Goal: Task Accomplishment & Management: Use online tool/utility

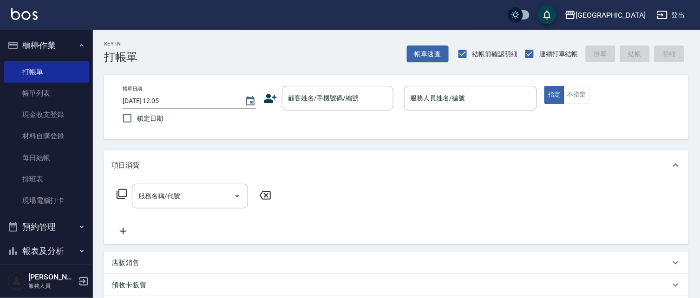
drag, startPoint x: 346, startPoint y: 209, endPoint x: 352, endPoint y: 211, distance: 6.3
click at [352, 211] on div "服務名稱/代號 服務名稱/代號" at bounding box center [396, 212] width 585 height 64
drag, startPoint x: 326, startPoint y: 105, endPoint x: 339, endPoint y: 98, distance: 14.8
click at [335, 101] on div "顧客姓名/手機號碼/編號 顧客姓名/手機號碼/編號" at bounding box center [337, 98] width 111 height 25
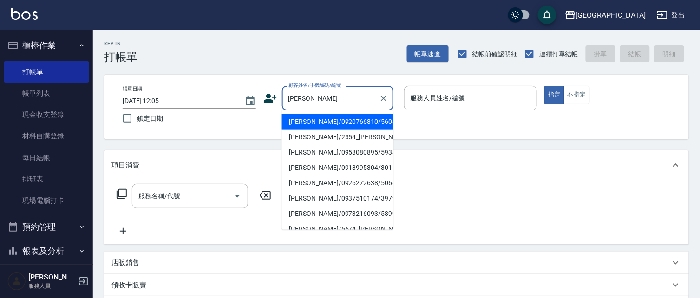
click at [342, 120] on li "[PERSON_NAME]/0920766810/5608" at bounding box center [337, 121] width 111 height 15
type input "[PERSON_NAME]/0920766810/5608"
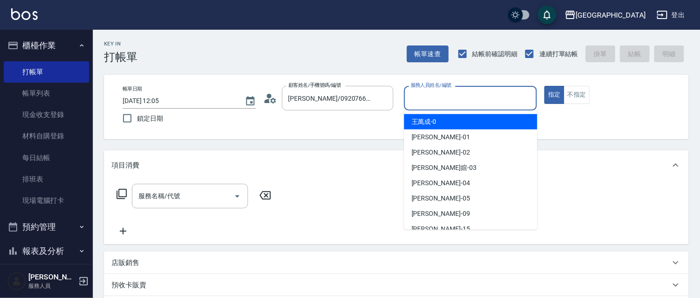
drag, startPoint x: 442, startPoint y: 99, endPoint x: 0, endPoint y: 25, distance: 448.3
click at [440, 97] on input "服務人員姓名/編號" at bounding box center [470, 98] width 125 height 16
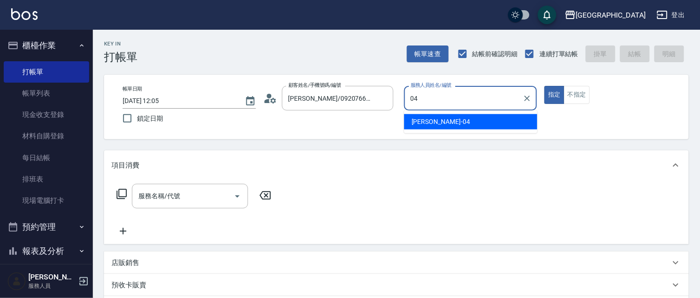
type input "04"
type button "true"
type input "陳永慧-04"
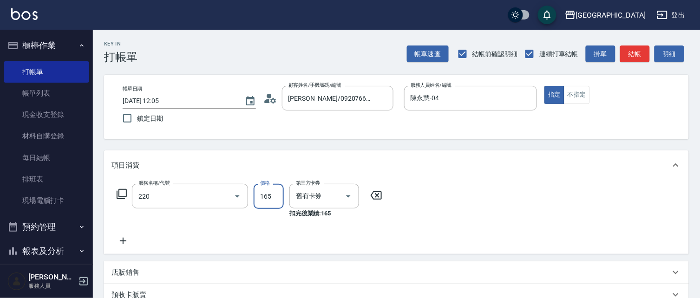
type input "洗髮卡券(165)(220)"
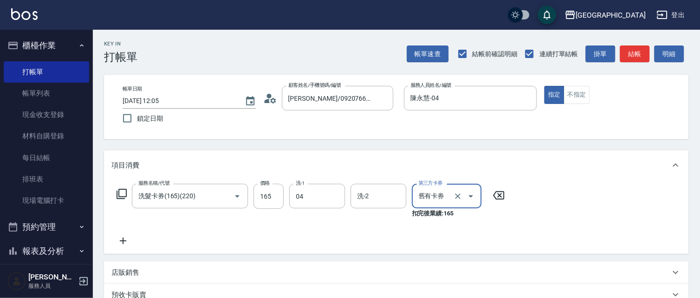
type input "陳永慧-04"
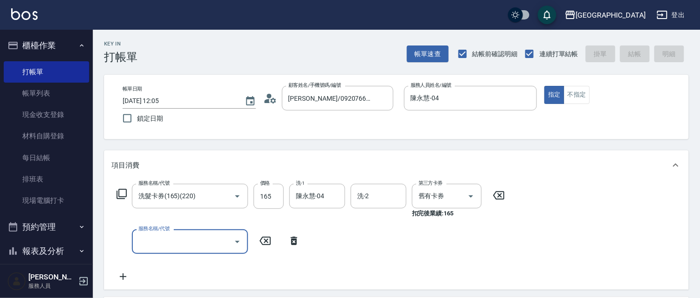
type input "[DATE] 15:13"
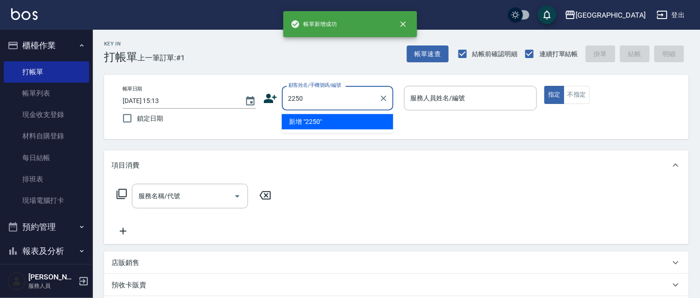
type input "2250"
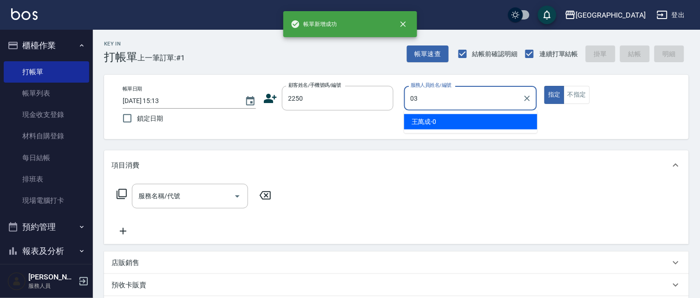
type input "[PERSON_NAME]媗-03"
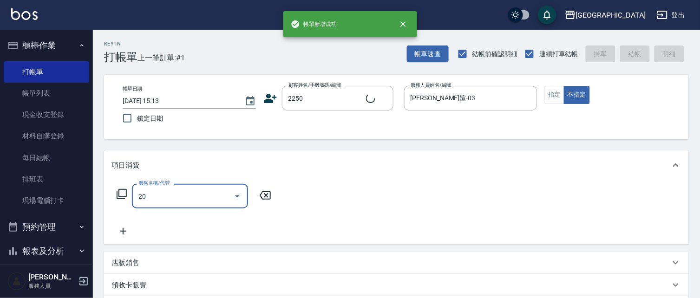
type input "202"
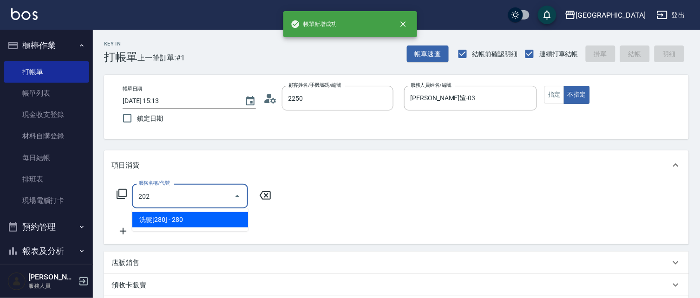
type input "[PERSON_NAME]媗/0911843052/2250"
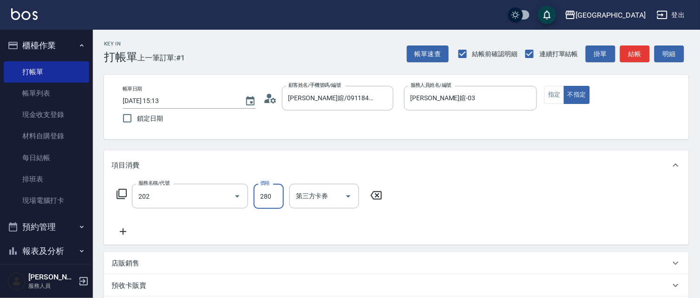
type input "洗髮[280](202)"
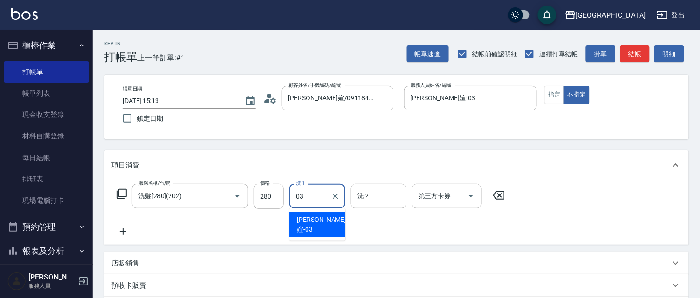
type input "[PERSON_NAME]媗-03"
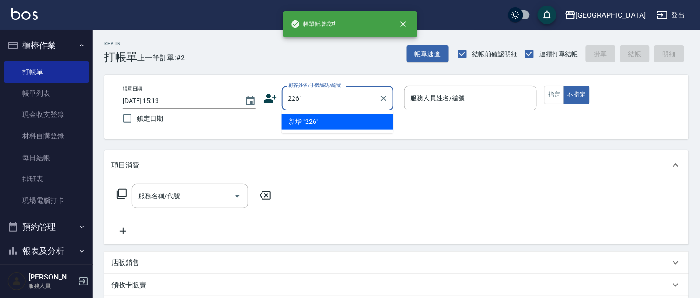
type input "2261"
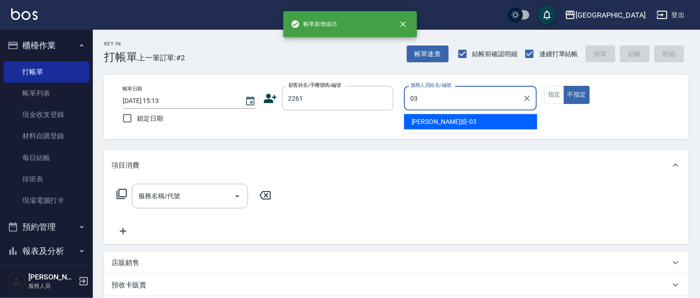
type input "[PERSON_NAME]媗-03"
type button "false"
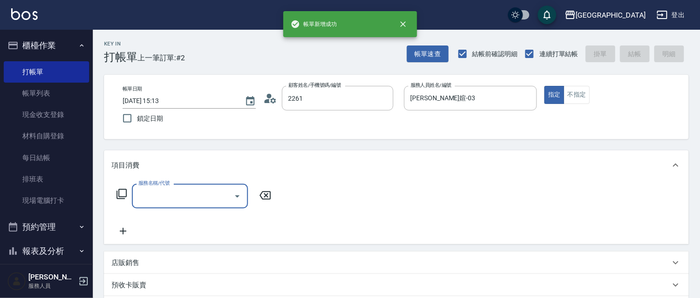
type input "[PERSON_NAME]/0933226445/2261"
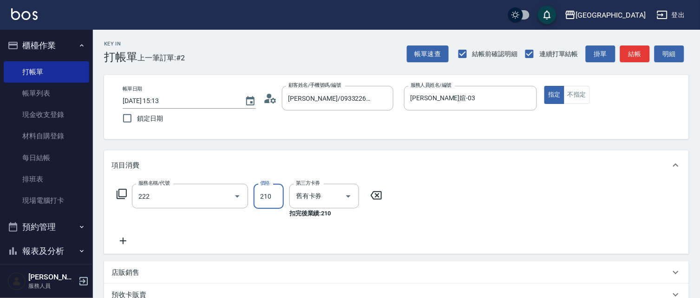
type input "洗髮卡券[210](222)"
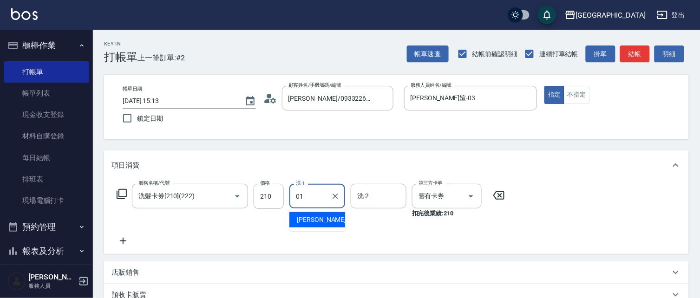
type input "林雅雯-01"
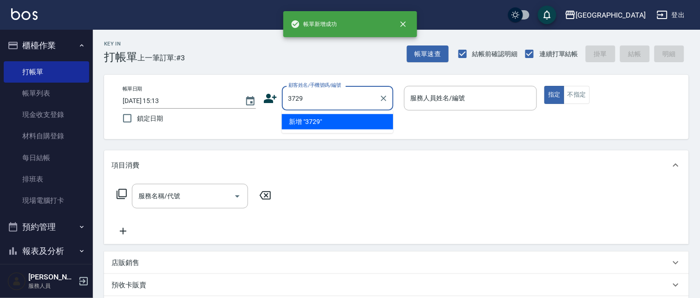
type input "3729"
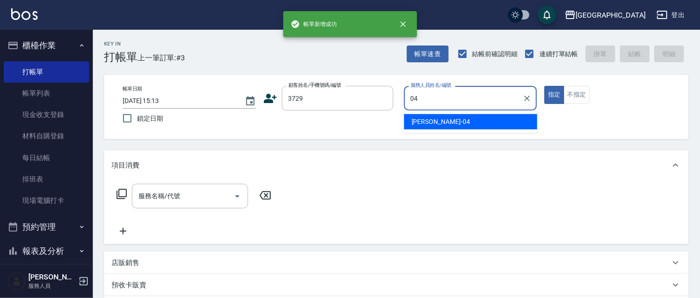
type input "陳永慧-04"
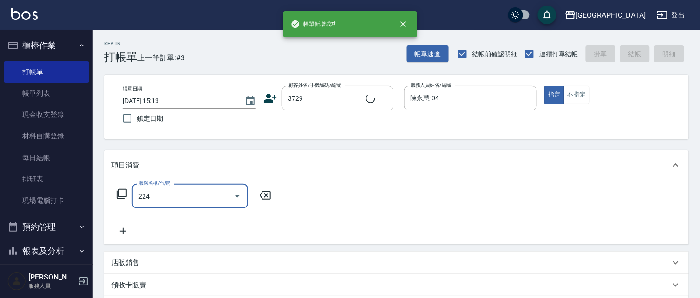
type input "224"
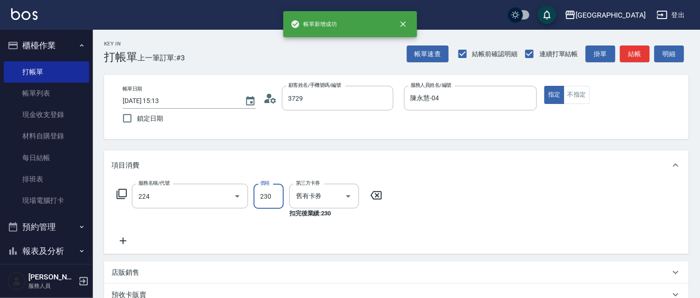
type input "[PERSON_NAME]/0916102525/3729"
type input "洗髮(卡)230(224)"
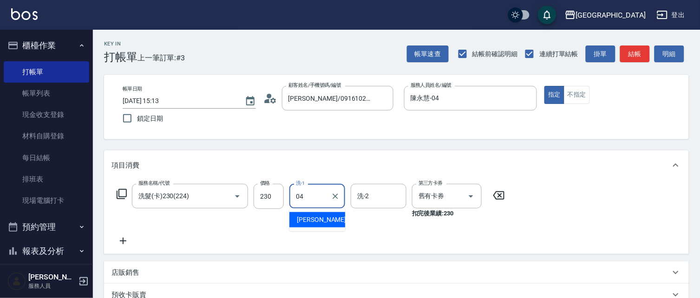
type input "陳永慧-04"
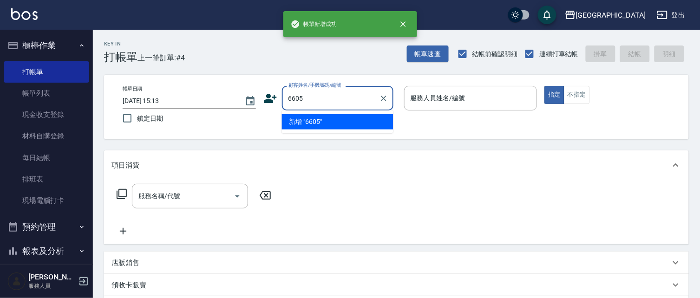
type input "6605"
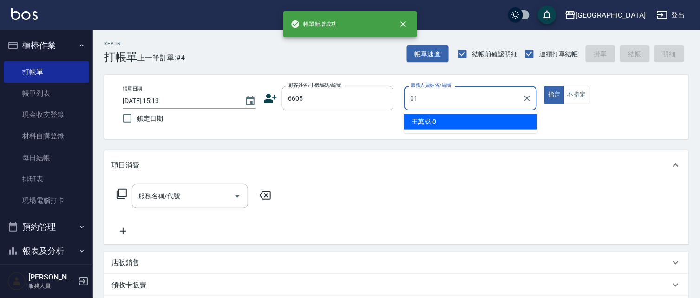
type input "林雅雯-01"
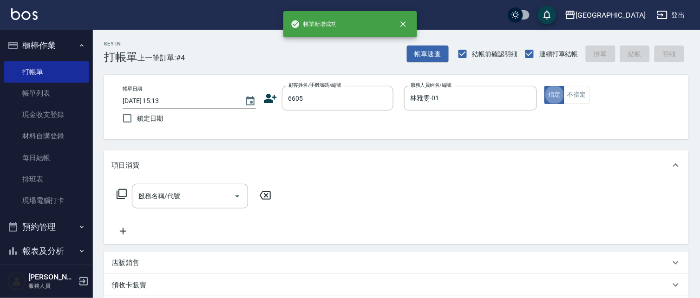
type input "22"
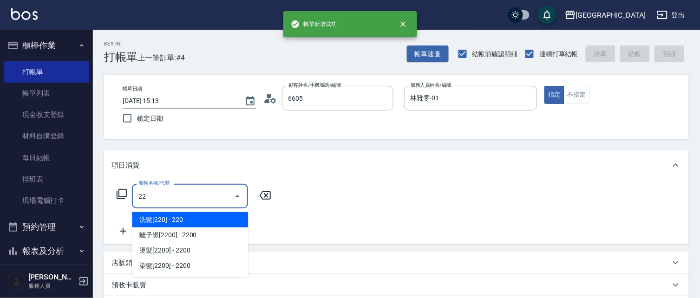
type input "林碧連/6605_林碧連/6605"
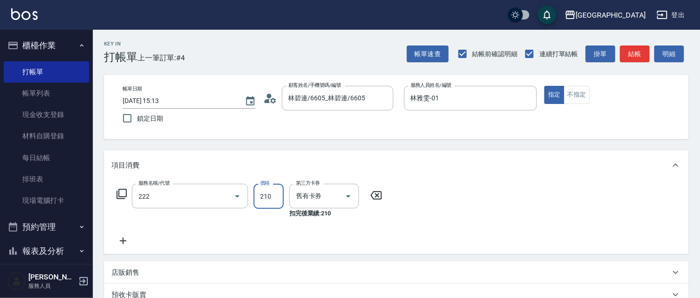
type input "洗髮卡券[210](222)"
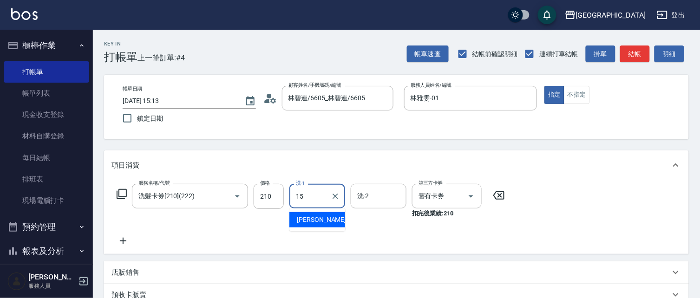
type input "[PERSON_NAME]-15"
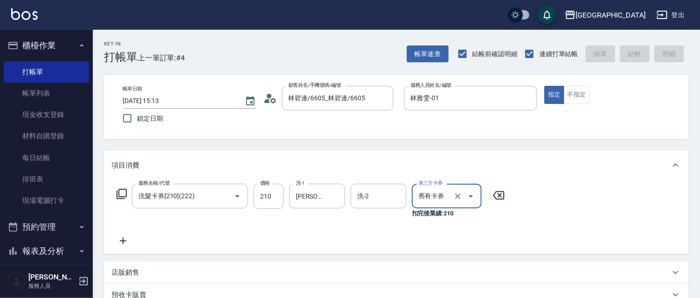
type input "[DATE] 15:14"
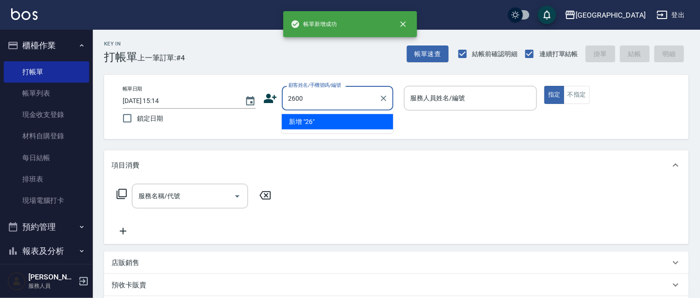
type input "2600"
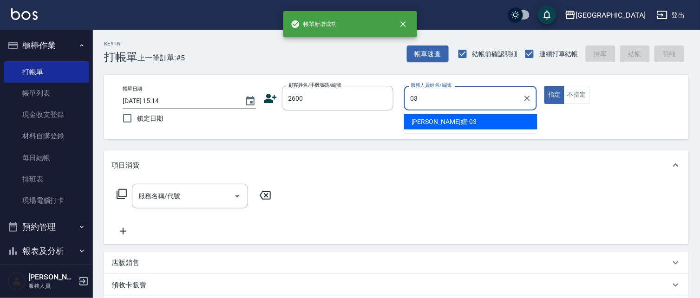
type input "[PERSON_NAME]媗-03"
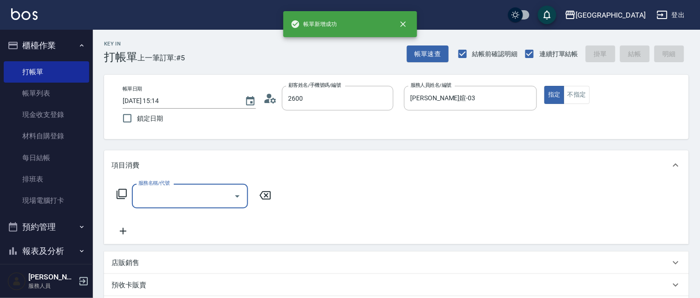
type input "[PERSON_NAME]/0930770616/2600"
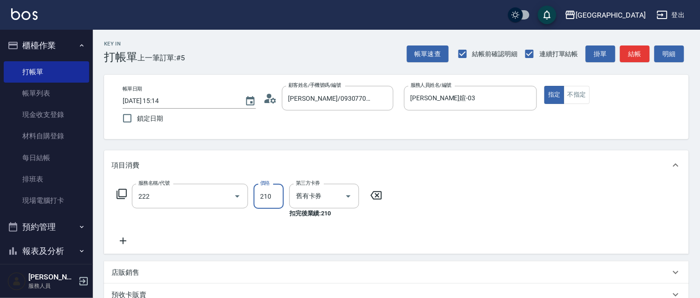
type input "洗髮卡券[210](222)"
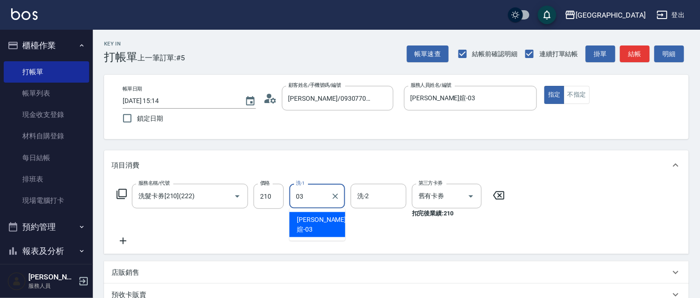
type input "[PERSON_NAME]媗-03"
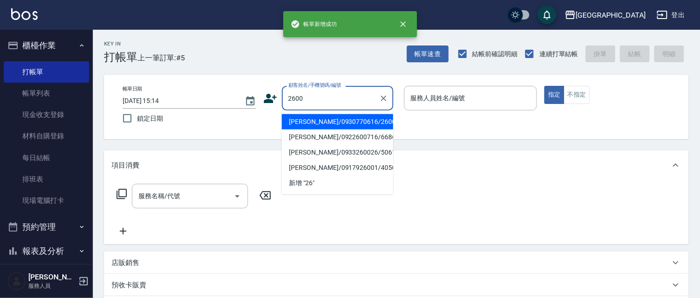
type input "2600"
type input "04"
type input "[PERSON_NAME]/0930770616/2600"
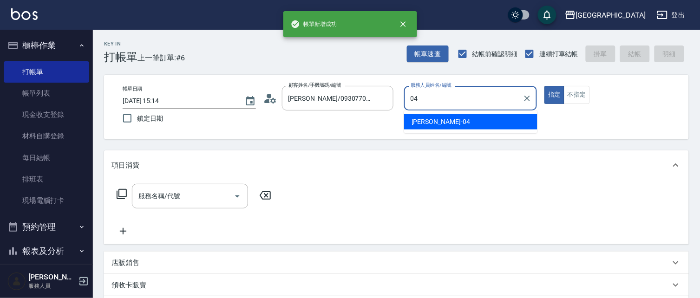
type input "陳永慧-04"
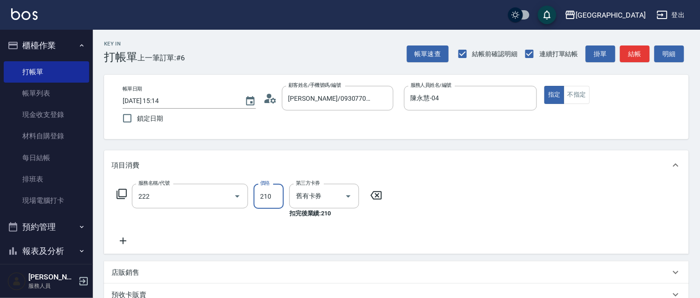
type input "洗髮卡券[210](222)"
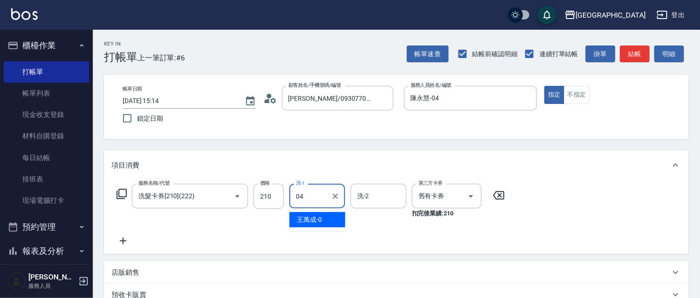
type input "陳永慧-04"
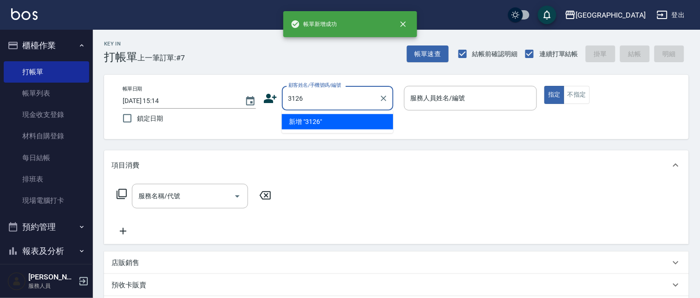
type input "3126"
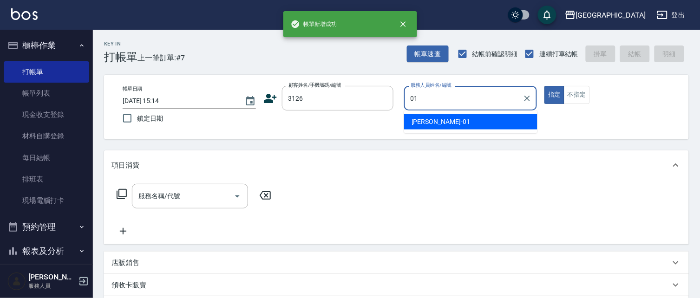
type input "林雅雯-01"
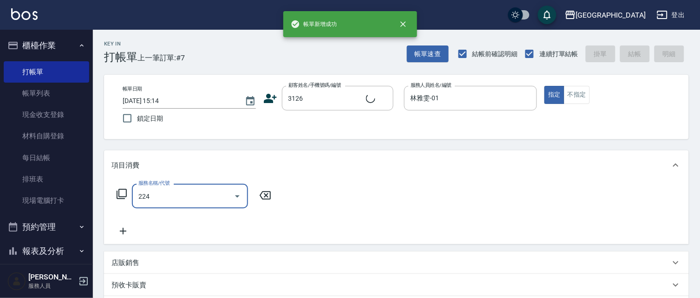
type input "224"
type input "[PERSON_NAME]/0939936367/3126"
type input "洗髮(卡)230(224)"
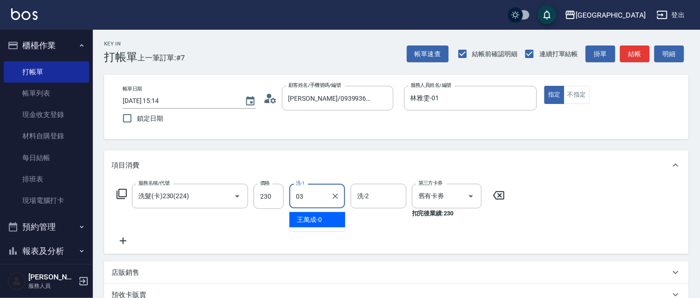
type input "[PERSON_NAME]媗-03"
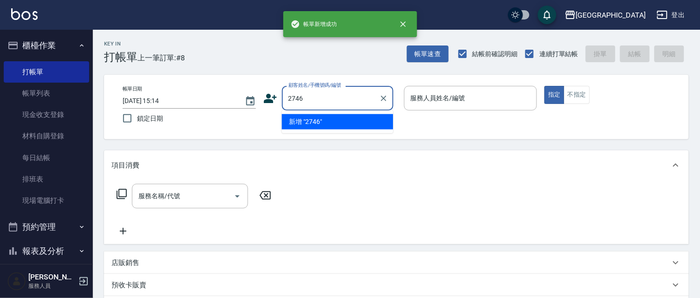
type input "2746"
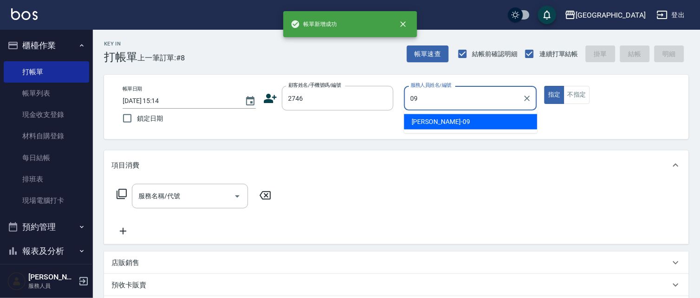
type input "蔡惠如-09"
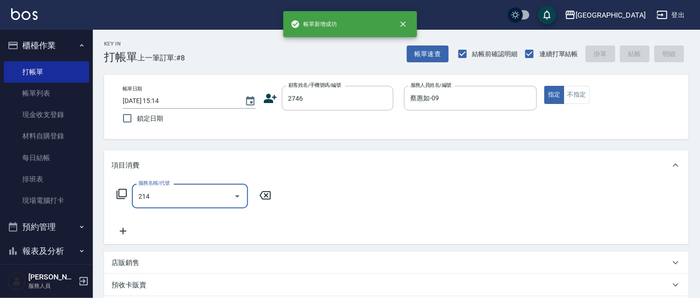
type input "214"
type input "[PERSON_NAME]/0928158205/2746"
type input "滾珠洗髪699(214)"
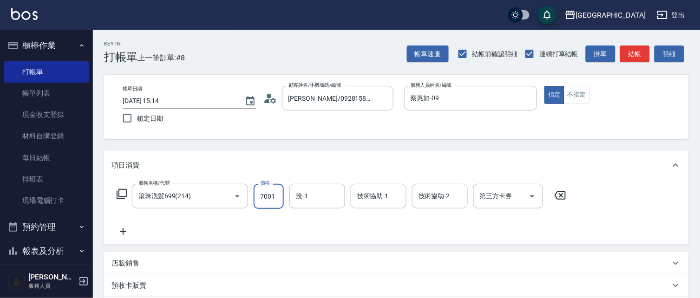
type input "700"
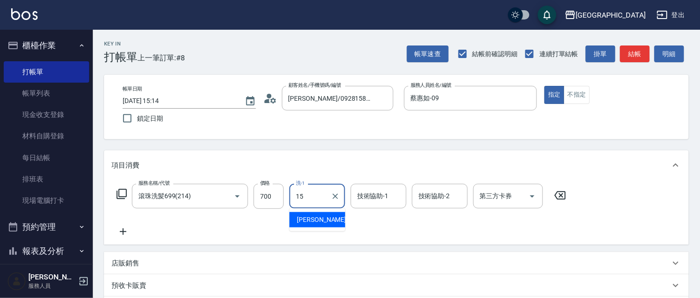
type input "[PERSON_NAME]-15"
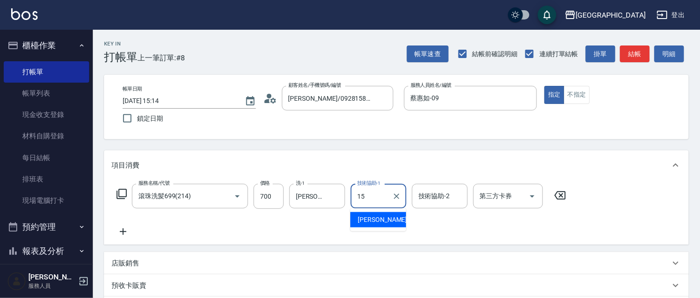
type input "[PERSON_NAME]-15"
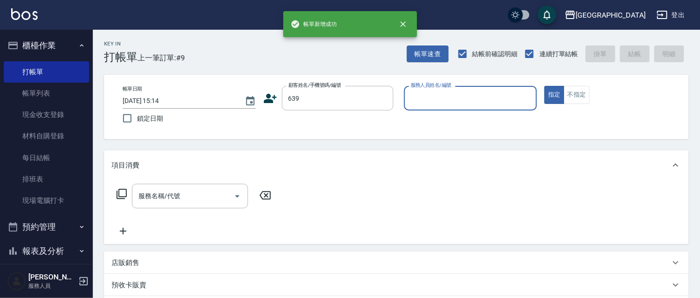
click at [544, 86] on button "指定" at bounding box center [554, 95] width 20 height 18
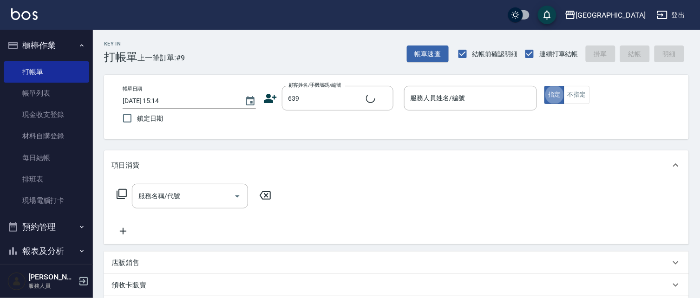
type input "[PERSON_NAME]/0935594331/639"
drag, startPoint x: 380, startPoint y: 103, endPoint x: 387, endPoint y: 97, distance: 9.9
click at [385, 98] on button "Clear" at bounding box center [383, 98] width 13 height 13
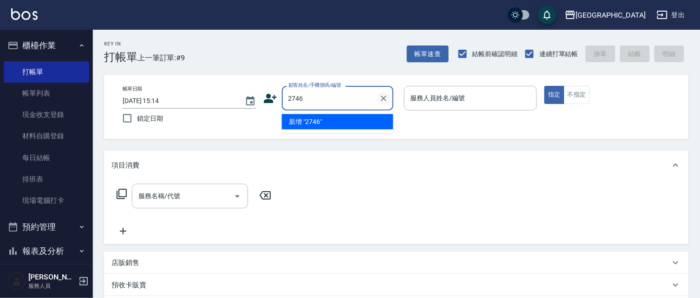
type input "2746"
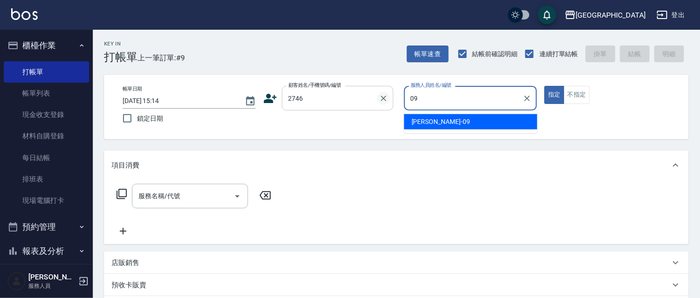
type input "蔡惠如-09"
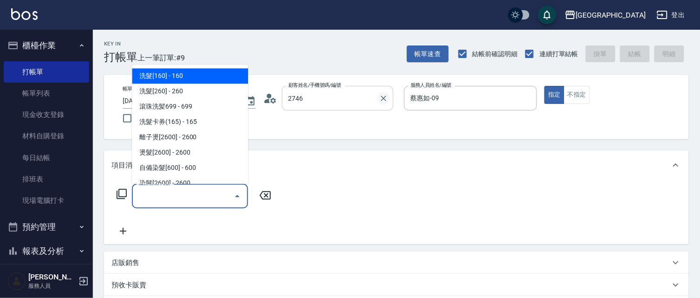
type input "[PERSON_NAME]/0928158205/2746"
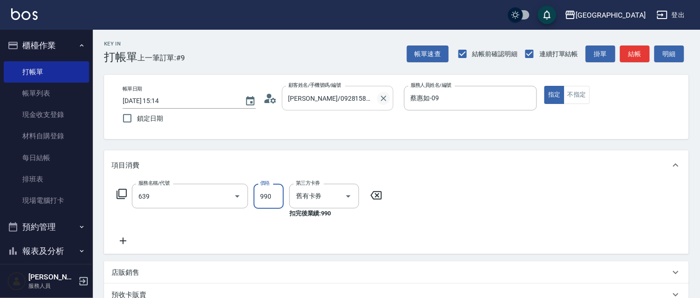
type input "(芙)蘆薈髮膜套卡(自材)(639)"
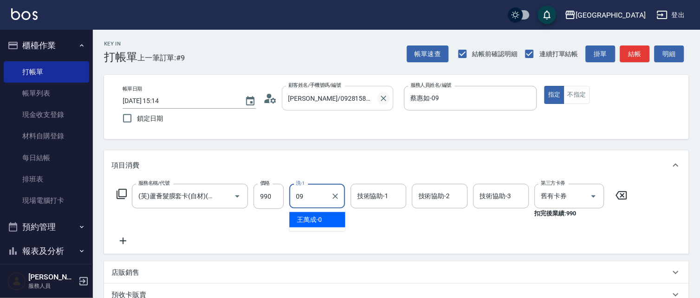
type input "蔡惠如-09"
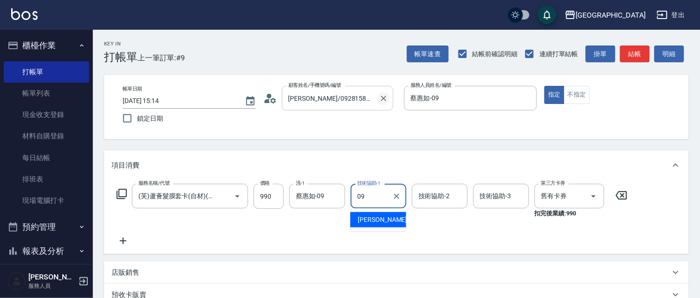
type input "蔡惠如-09"
